Goal: Information Seeking & Learning: Learn about a topic

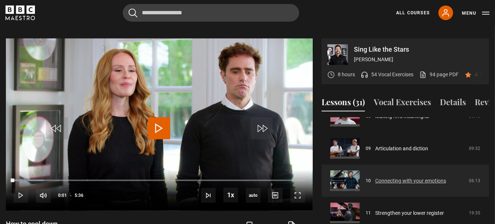
scroll to position [312, 0]
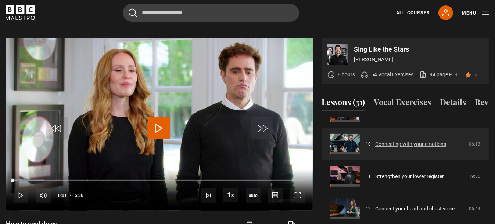
click at [419, 142] on link "Connecting with your emotions" at bounding box center [410, 145] width 71 height 8
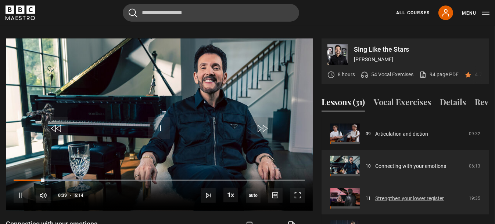
click at [408, 197] on link "Strengthen your lower register" at bounding box center [409, 199] width 69 height 8
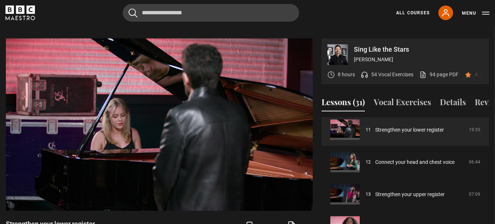
scroll to position [359, 0]
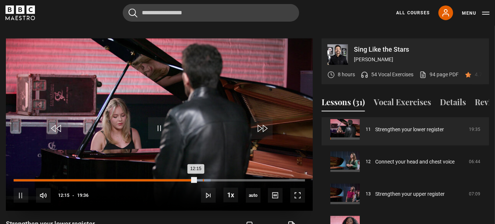
click at [203, 180] on div "Loaded : 67.60% 12:42 12:15" at bounding box center [159, 181] width 291 height 2
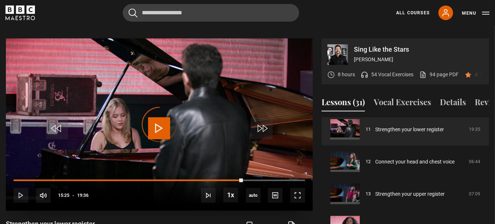
click at [243, 180] on div "Loaded : 76.53% 15:06 13:56" at bounding box center [159, 180] width 291 height 1
click at [290, 170] on div "10s Skip Back 10 seconds Pause 10s Skip Forward 10 seconds Loaded : 95.24% 16:3…" at bounding box center [159, 190] width 307 height 41
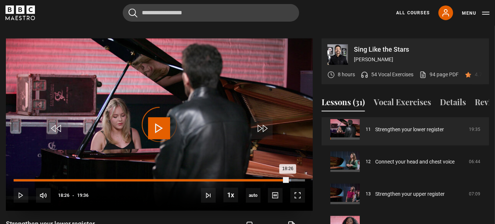
click at [288, 180] on div "Loaded : 95.24% 18:26 18:26" at bounding box center [159, 181] width 291 height 2
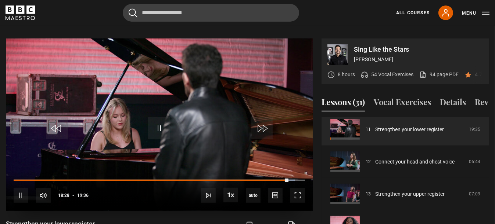
click at [300, 170] on div "10s Skip Back 10 seconds Pause 10s Skip Forward 10 seconds Loaded : 96.51% 19:2…" at bounding box center [159, 190] width 307 height 41
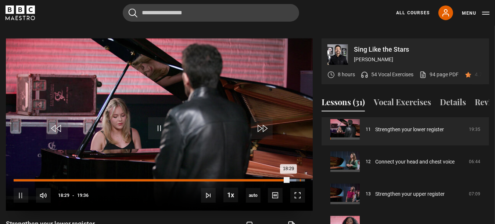
click at [299, 180] on div "Loaded : 96.94% 19:13 18:29" at bounding box center [159, 181] width 291 height 2
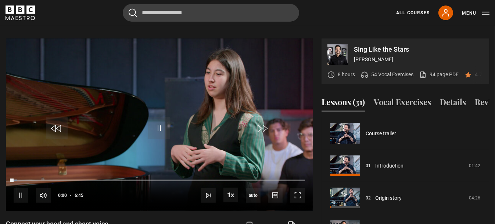
scroll to position [355, 0]
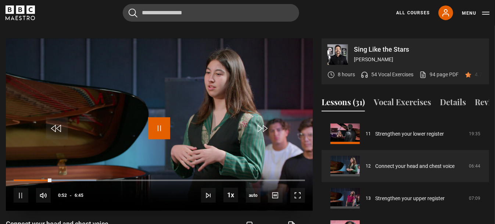
click at [157, 120] on span "Video Player" at bounding box center [159, 128] width 22 height 22
click at [100, 170] on div "10s Skip Back 10 seconds Pause 10s Skip Forward 10 seconds Loaded : 30.86% 2:00…" at bounding box center [159, 190] width 307 height 41
click at [93, 170] on div "10s Skip Back 10 seconds Pause 10s Skip Forward 10 seconds Loaded : 30.86% 2:00…" at bounding box center [159, 190] width 307 height 41
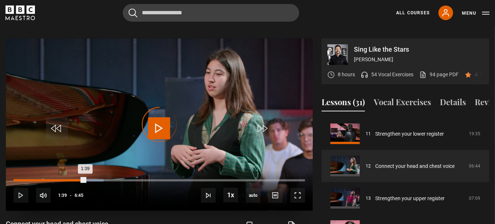
click at [85, 180] on div "Loaded : 30.86% 1:39 1:39" at bounding box center [159, 181] width 291 height 2
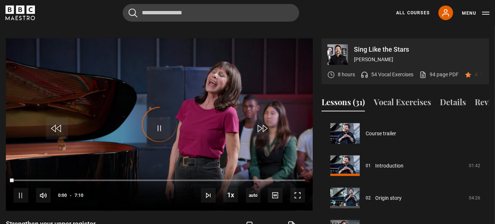
scroll to position [388, 0]
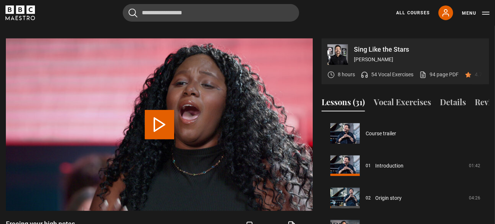
scroll to position [420, 0]
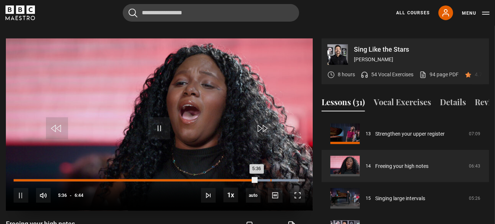
click at [270, 180] on div "5:55" at bounding box center [270, 181] width 1 height 2
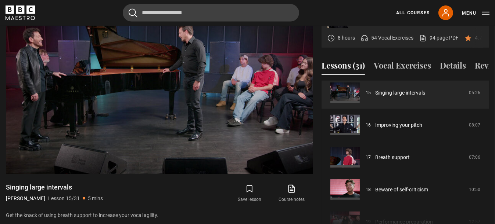
scroll to position [452, 0]
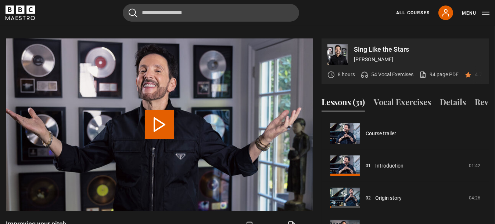
scroll to position [484, 0]
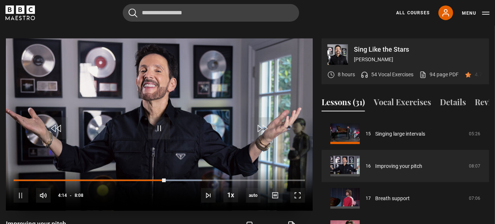
click at [14, 170] on div "10s Skip Back 10 seconds Pause 10s Skip Forward 10 seconds Loaded : 64.55% 4:14…" at bounding box center [159, 190] width 307 height 41
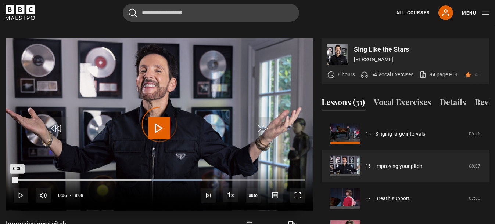
click at [17, 180] on div "Loaded : 64.55% 0:06 0:06" at bounding box center [159, 181] width 291 height 2
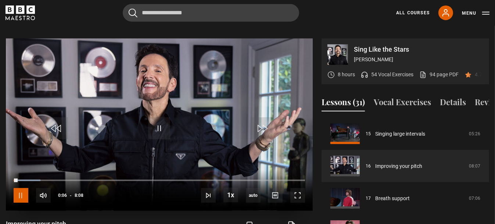
click at [21, 188] on span "Video Player" at bounding box center [21, 195] width 15 height 15
click at [160, 120] on span "Video Player" at bounding box center [159, 128] width 22 height 22
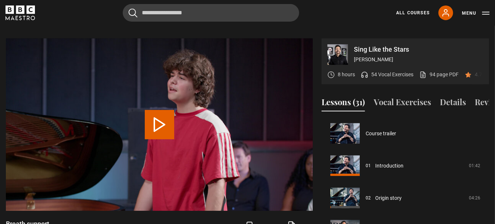
scroll to position [517, 0]
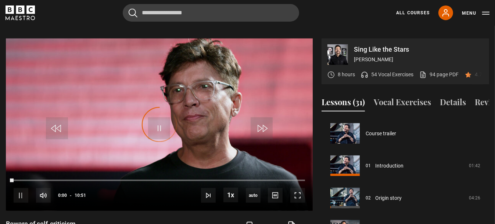
scroll to position [549, 0]
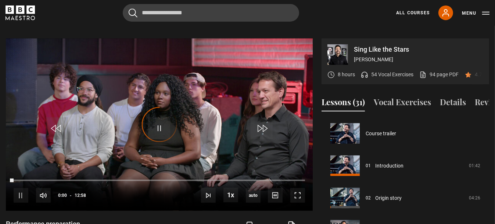
scroll to position [581, 0]
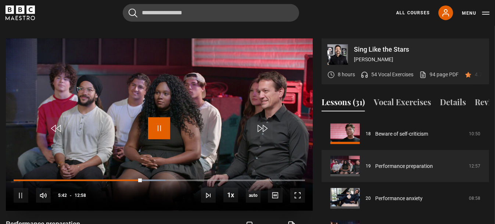
click at [158, 121] on span "Video Player" at bounding box center [159, 128] width 22 height 22
click at [158, 127] on span "Video Player" at bounding box center [159, 128] width 22 height 22
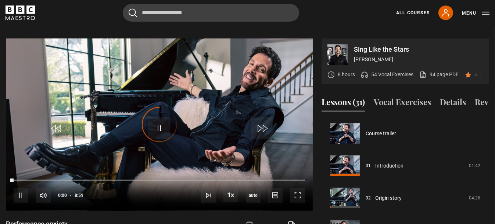
scroll to position [614, 0]
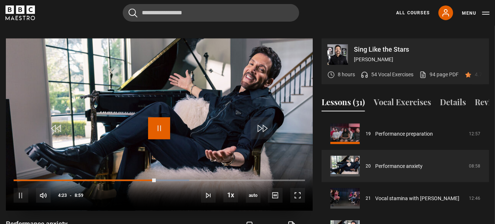
click at [156, 119] on span "Video Player" at bounding box center [159, 128] width 22 height 22
click at [150, 120] on span "Video Player" at bounding box center [159, 128] width 22 height 22
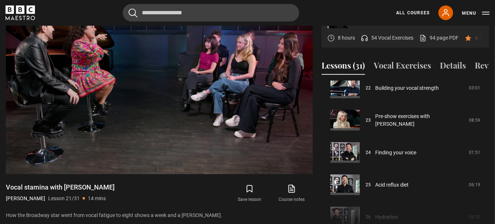
scroll to position [719, 0]
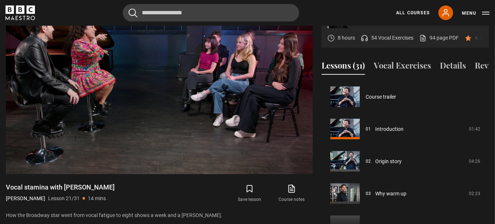
scroll to position [719, 0]
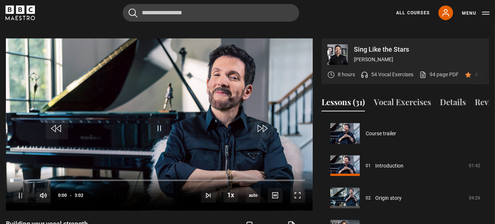
scroll to position [678, 0]
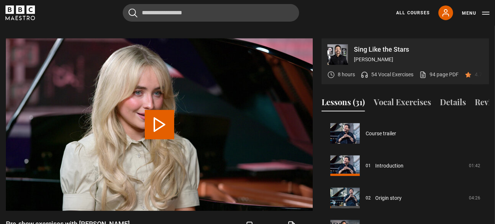
scroll to position [710, 0]
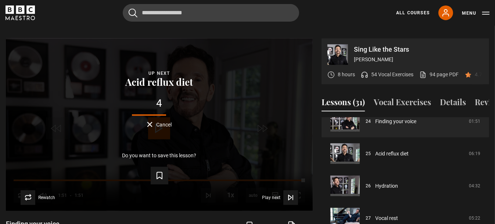
scroll to position [783, 0]
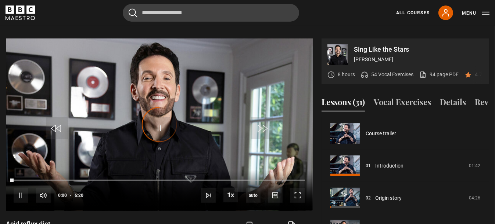
scroll to position [775, 0]
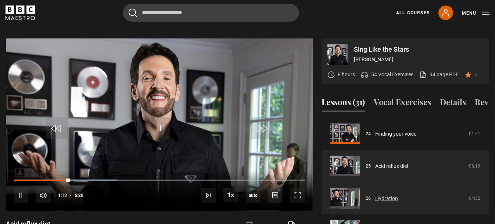
click at [378, 196] on link "Hydration" at bounding box center [386, 199] width 23 height 8
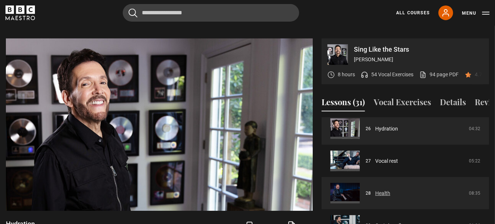
scroll to position [844, 0]
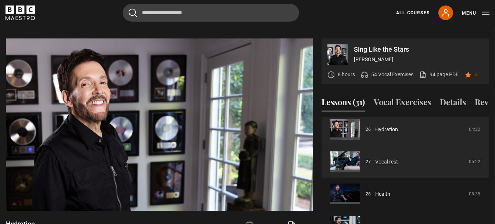
click at [384, 161] on link "Vocal rest" at bounding box center [386, 162] width 23 height 8
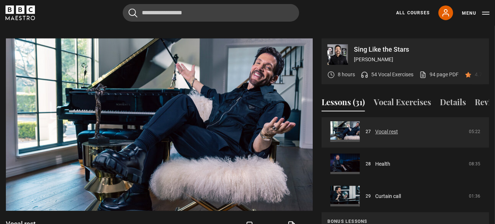
scroll to position [876, 0]
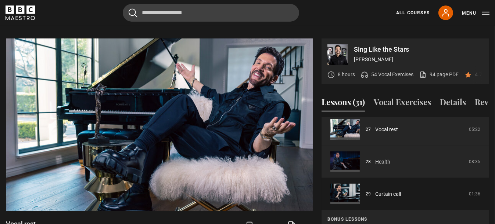
click at [384, 163] on link "Health" at bounding box center [382, 162] width 15 height 8
